Goal: Task Accomplishment & Management: Manage account settings

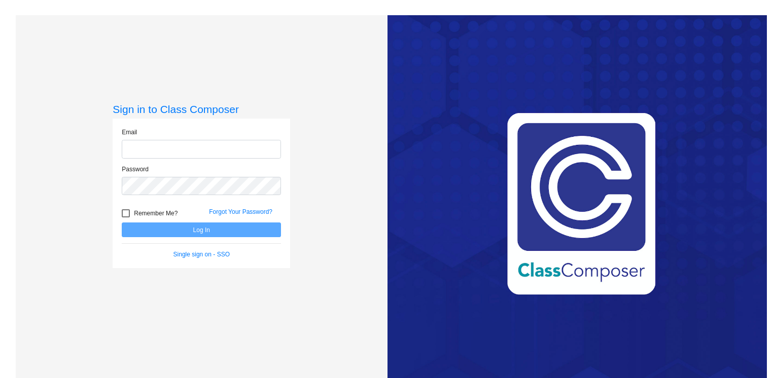
type input "[EMAIL_ADDRESS][DOMAIN_NAME]"
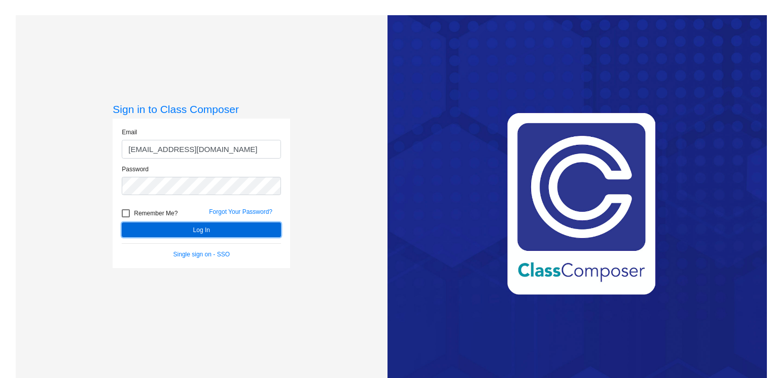
click at [239, 235] on button "Log In" at bounding box center [201, 230] width 159 height 15
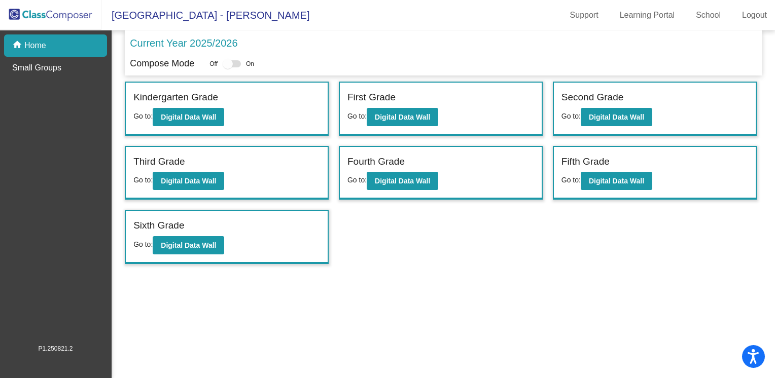
click at [83, 12] on img at bounding box center [50, 15] width 101 height 30
click at [630, 182] on b "Digital Data Wall" at bounding box center [616, 181] width 55 height 8
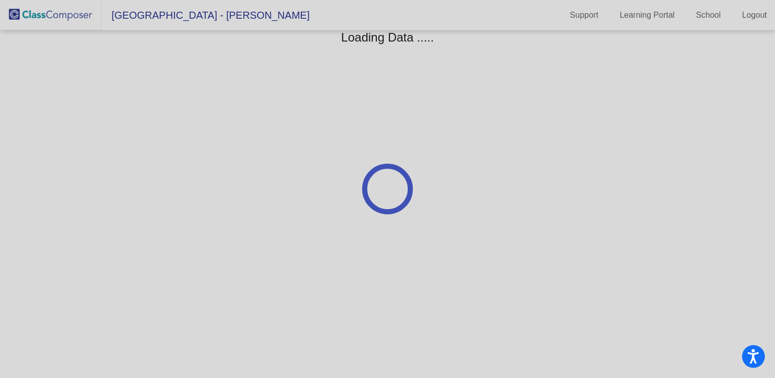
click at [568, 168] on div at bounding box center [387, 189] width 775 height 378
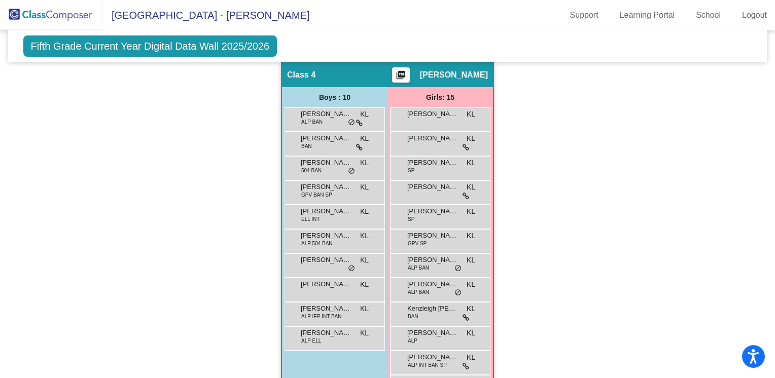
scroll to position [627, 0]
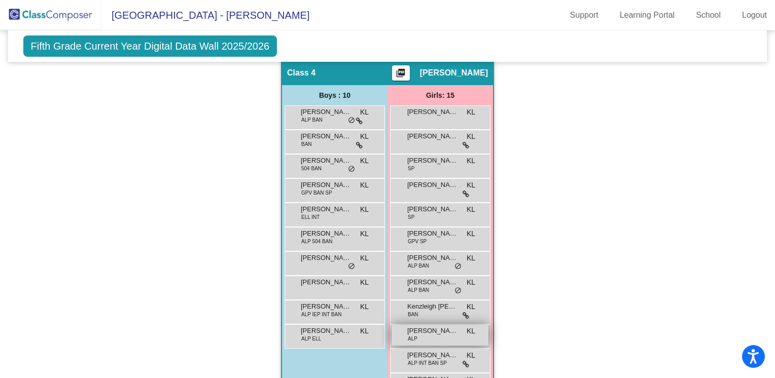
click at [433, 336] on div "[PERSON_NAME] ALP KL lock do_not_disturb_alt" at bounding box center [439, 335] width 97 height 21
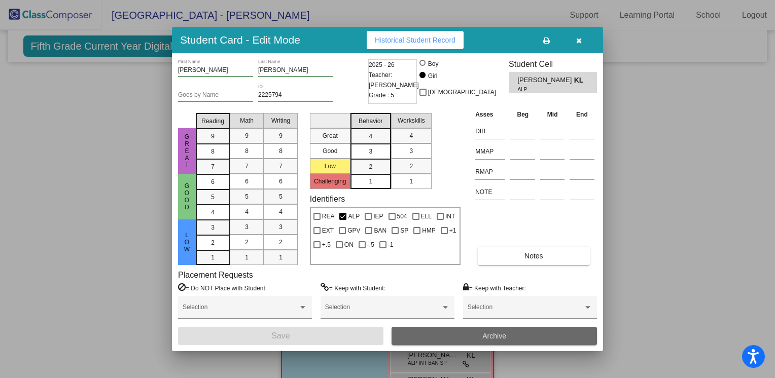
click at [487, 333] on span "Archive" at bounding box center [494, 336] width 24 height 8
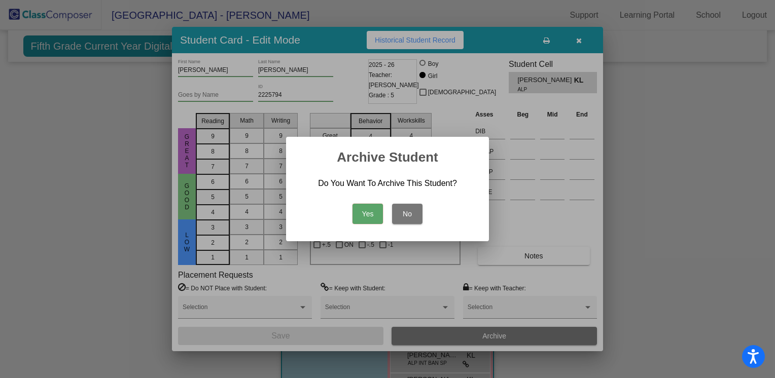
click at [404, 219] on button "No" at bounding box center [407, 214] width 30 height 20
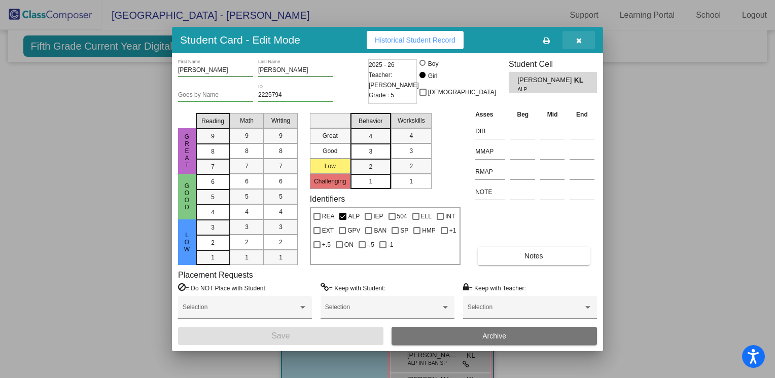
click at [580, 38] on icon "button" at bounding box center [579, 40] width 6 height 7
